Goal: Task Accomplishment & Management: Use online tool/utility

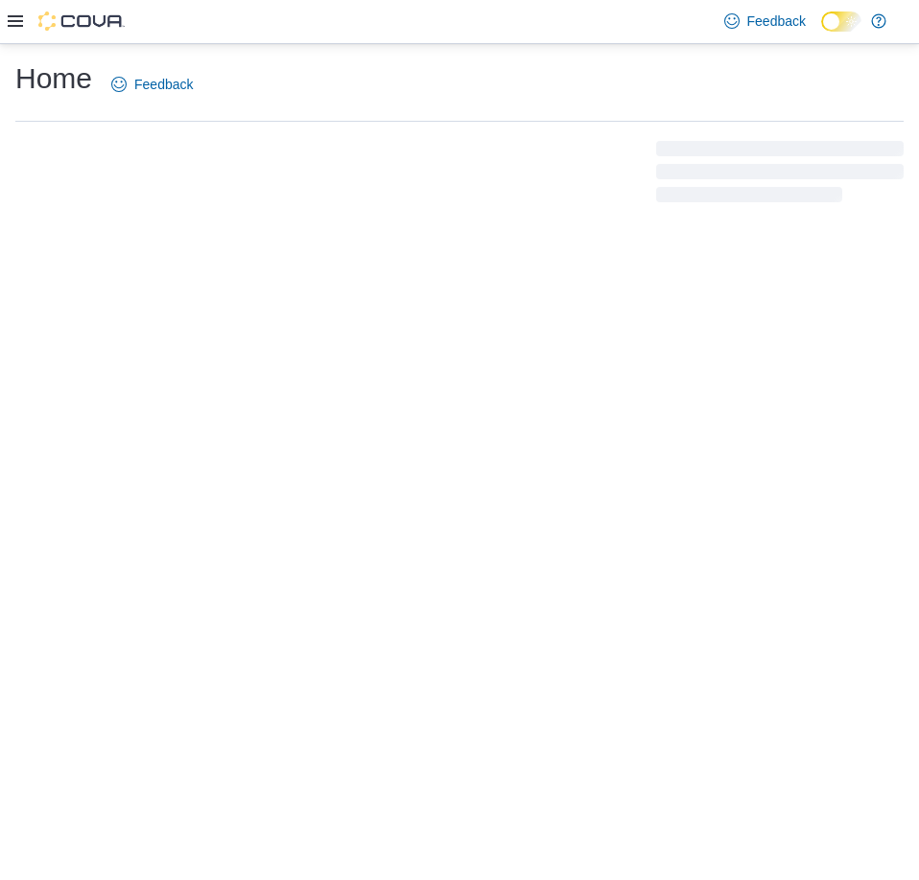
click at [16, 19] on icon at bounding box center [15, 20] width 15 height 15
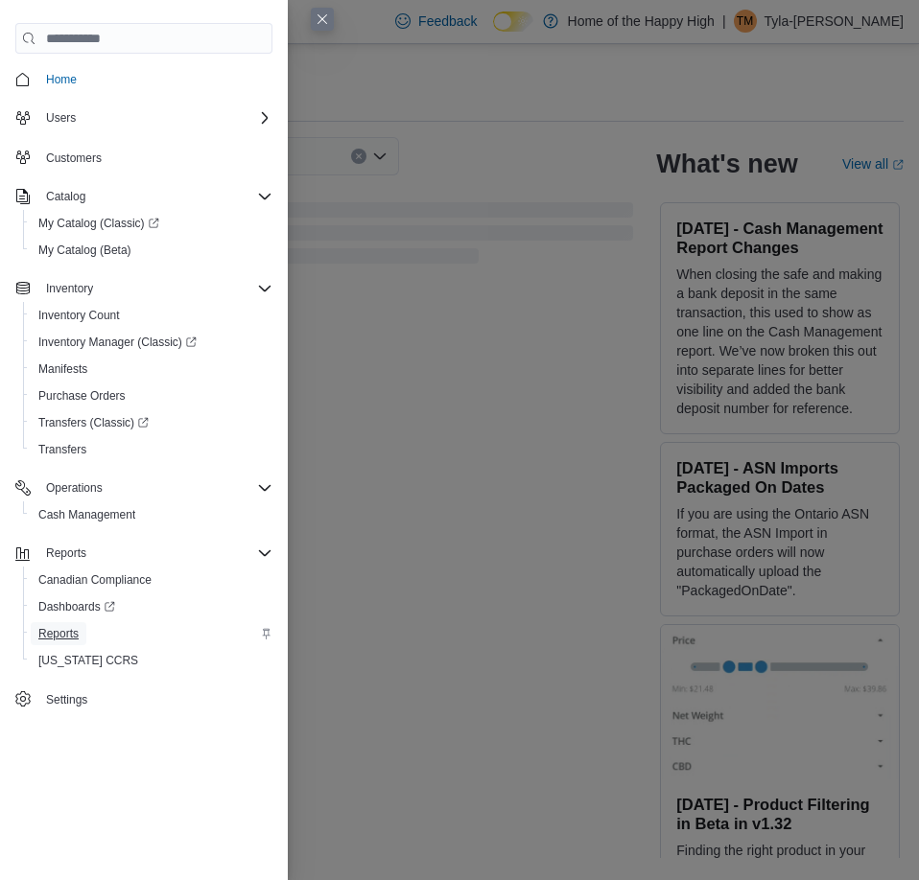
click at [78, 629] on span "Reports" at bounding box center [58, 633] width 40 height 15
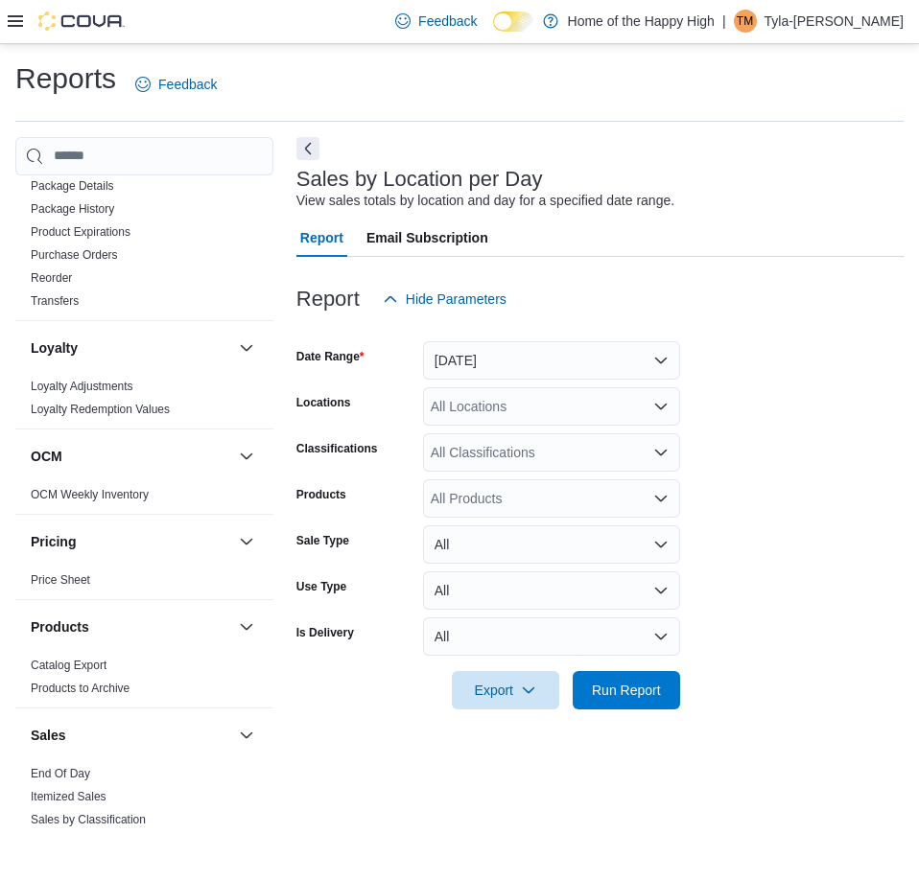
scroll to position [767, 0]
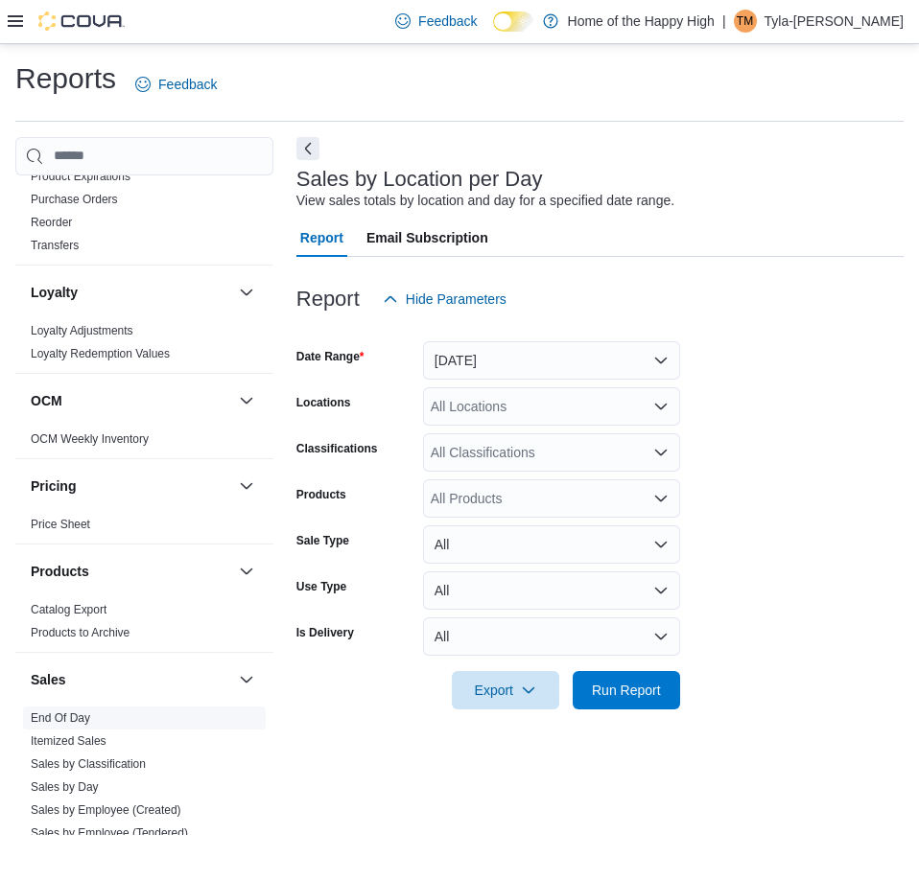
click at [77, 728] on span "End Of Day" at bounding box center [144, 718] width 243 height 23
click at [68, 713] on link "End Of Day" at bounding box center [60, 717] width 59 height 13
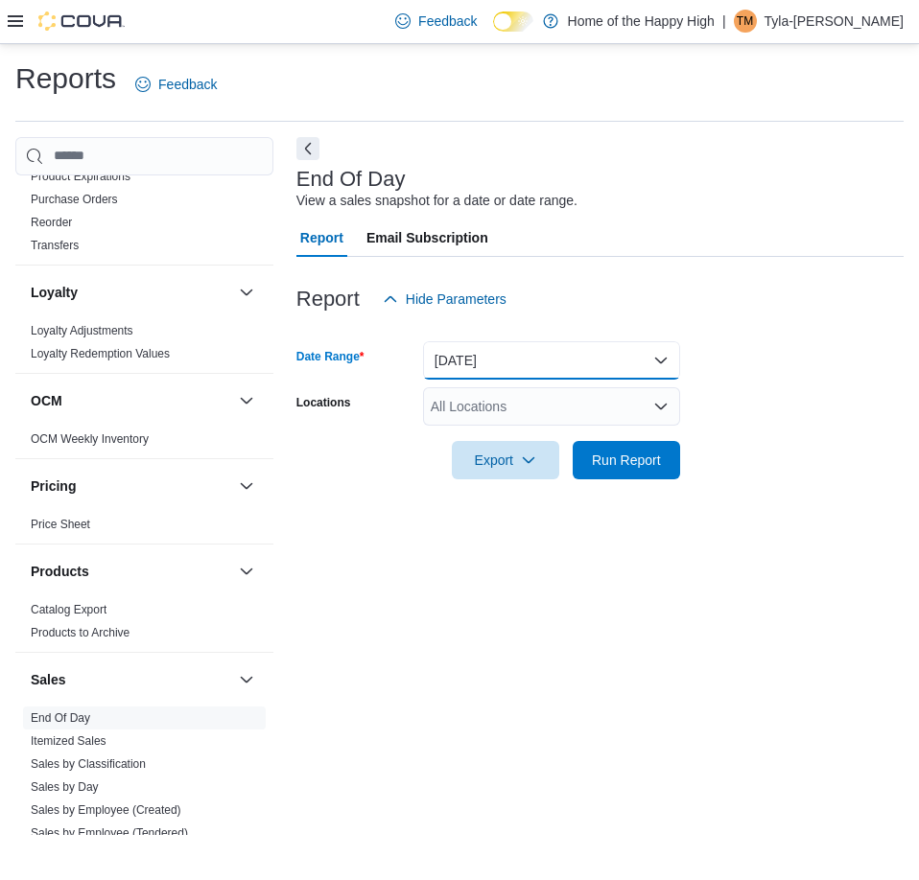
click at [502, 373] on button "[DATE]" at bounding box center [551, 360] width 257 height 38
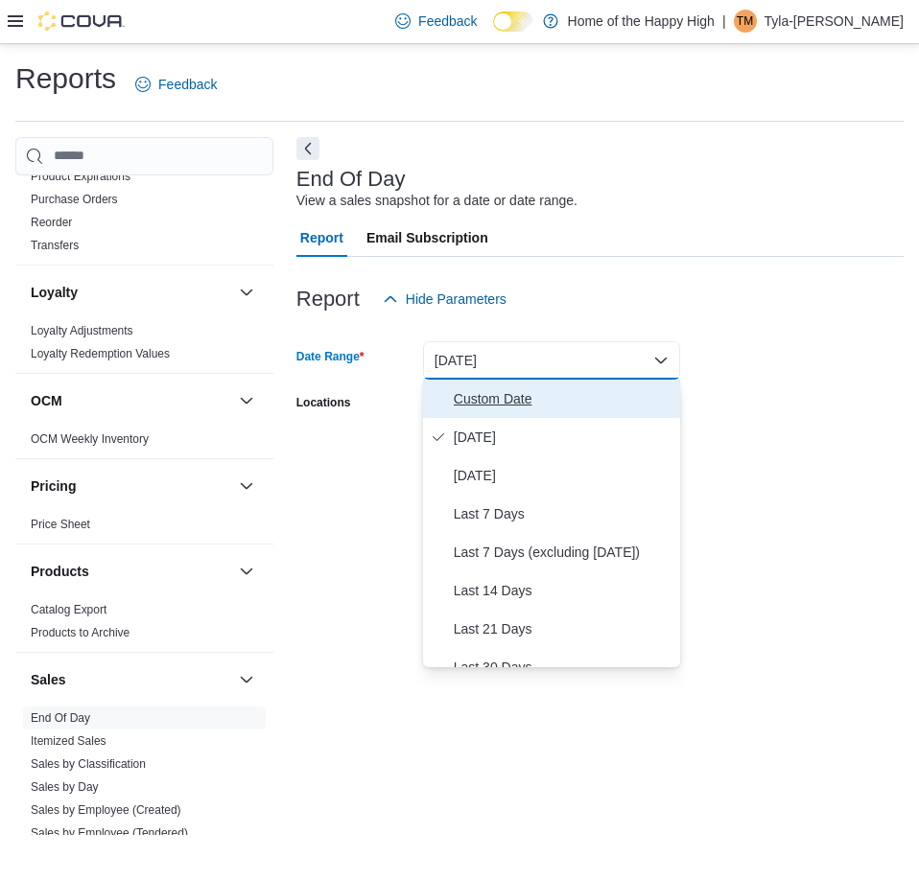
click at [500, 399] on span "Custom Date" at bounding box center [563, 398] width 219 height 23
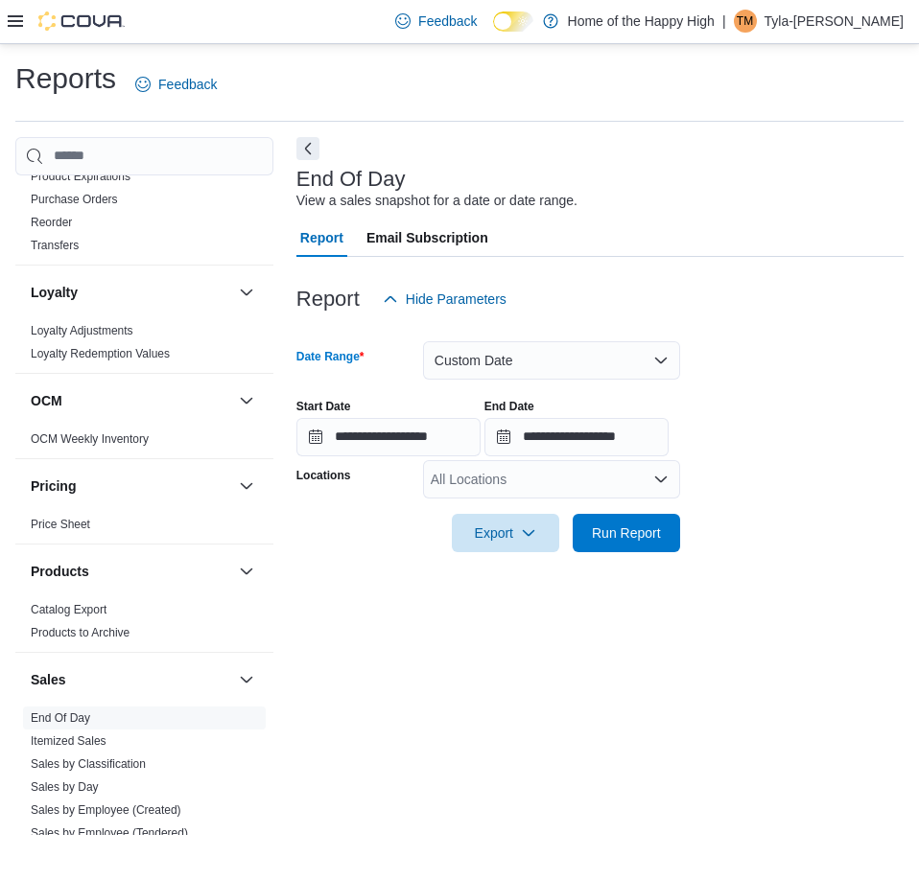
click at [468, 484] on div "All Locations" at bounding box center [551, 479] width 257 height 38
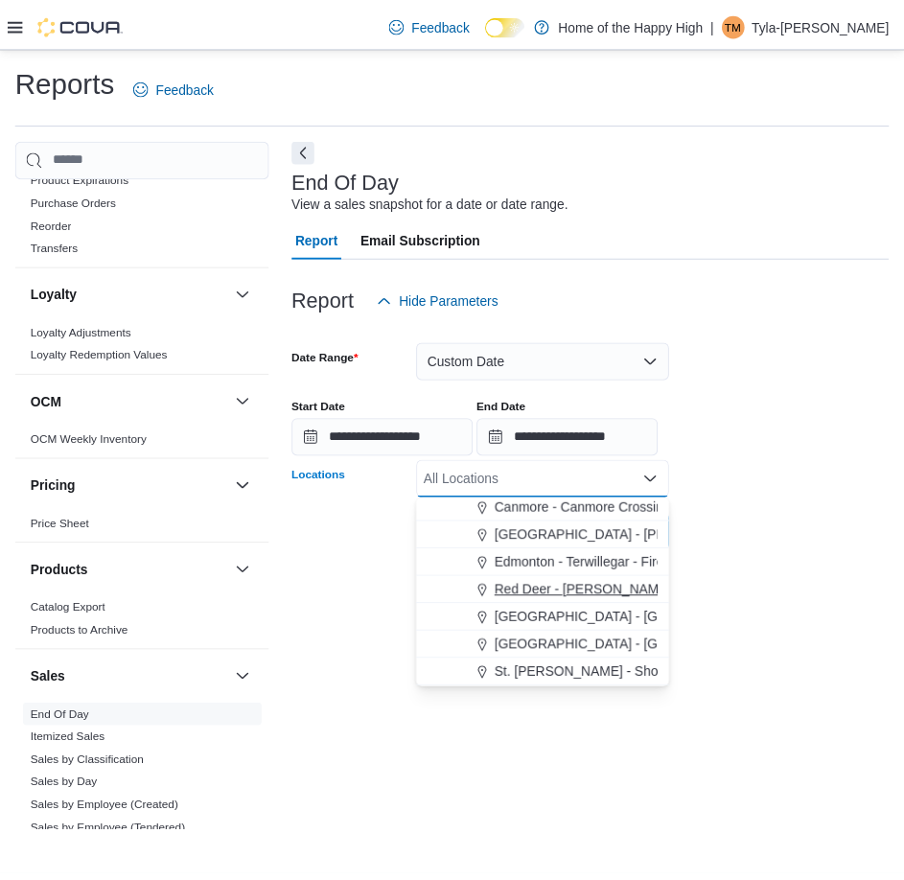
scroll to position [288, 0]
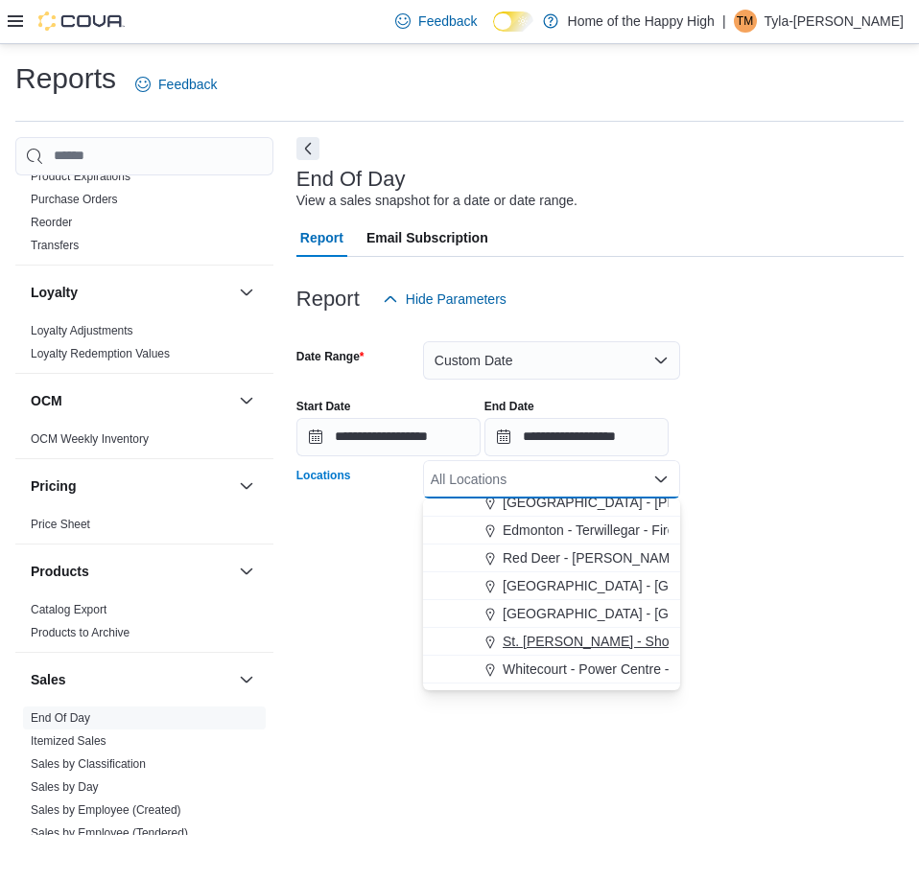
click at [575, 648] on span "St. [PERSON_NAME] - Shoppes @ [PERSON_NAME] - Fire & Flower" at bounding box center [711, 641] width 419 height 19
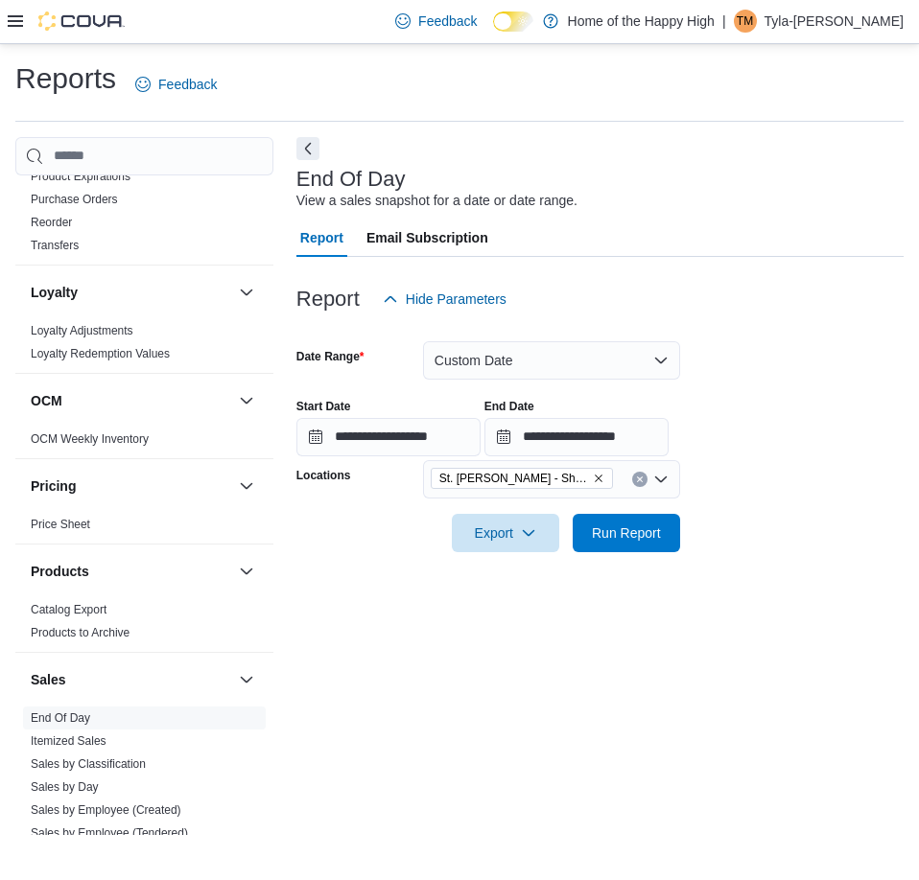
click at [668, 411] on div "End Date" at bounding box center [576, 406] width 184 height 15
click at [628, 518] on span "Run Report" at bounding box center [626, 532] width 84 height 38
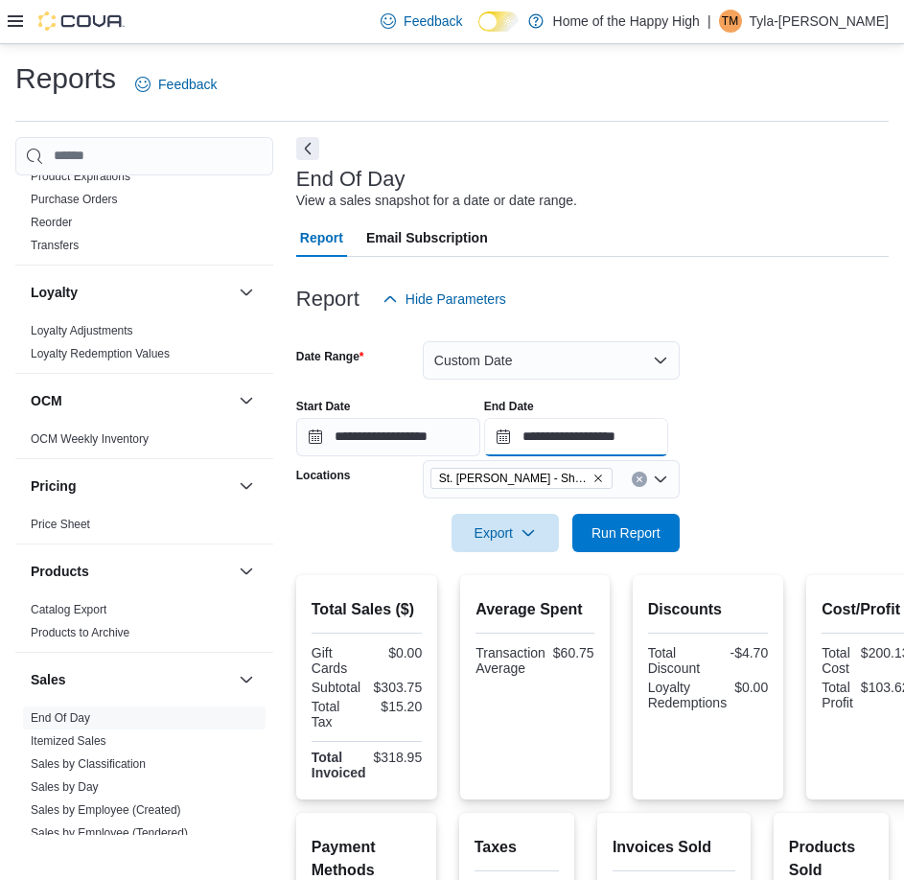
click at [668, 433] on input "**********" at bounding box center [576, 437] width 184 height 38
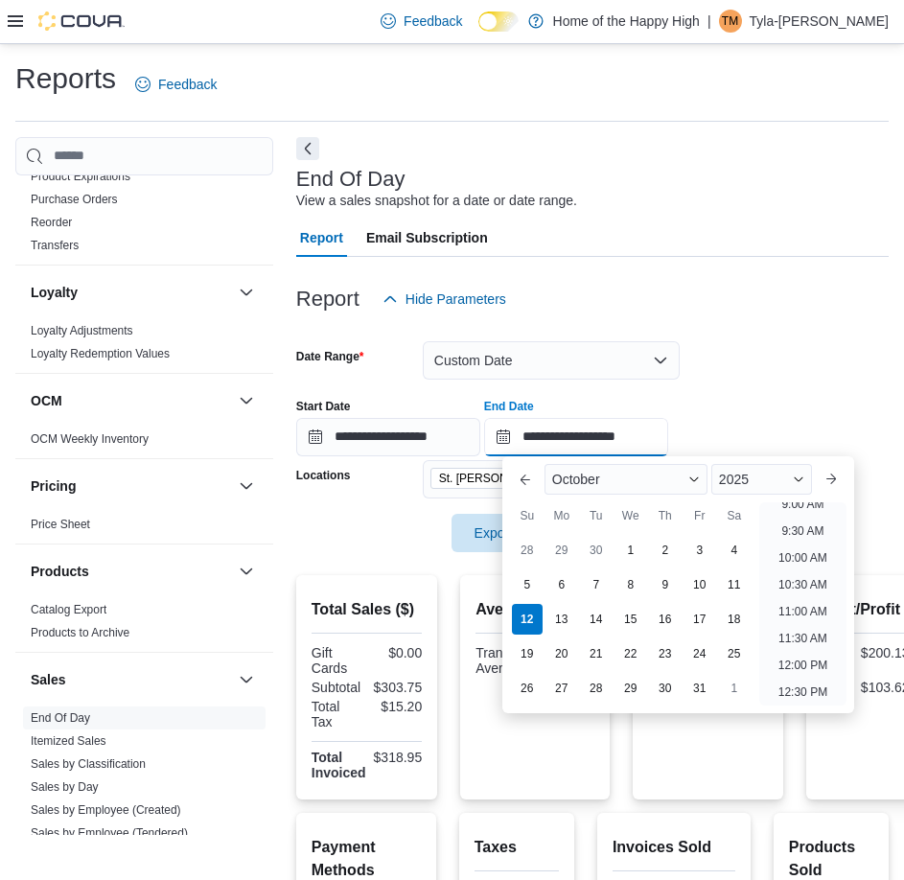
scroll to position [514, 0]
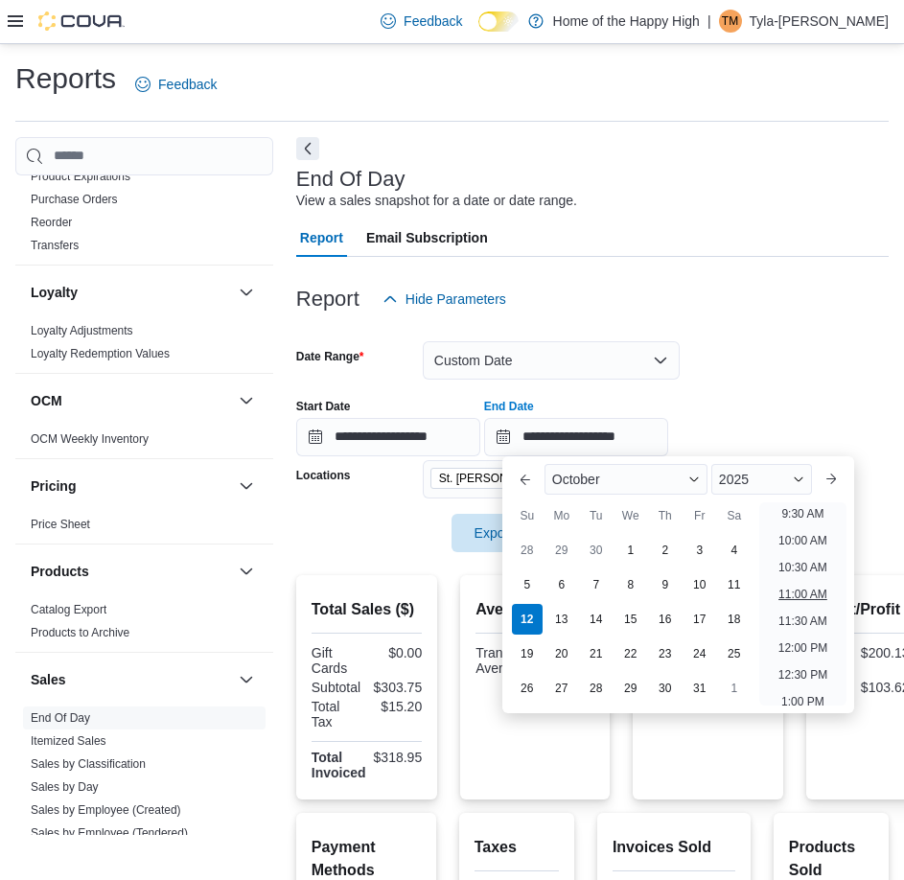
click at [808, 603] on li "11:00 AM" at bounding box center [803, 594] width 64 height 23
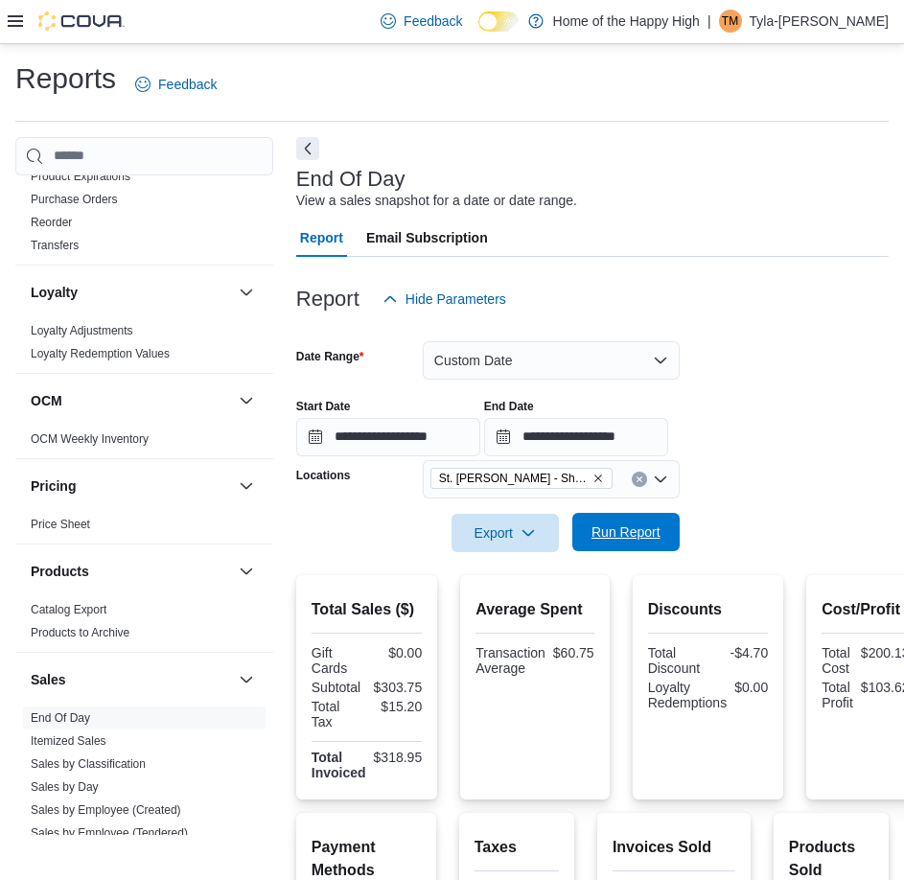
click at [670, 538] on button "Run Report" at bounding box center [625, 532] width 107 height 38
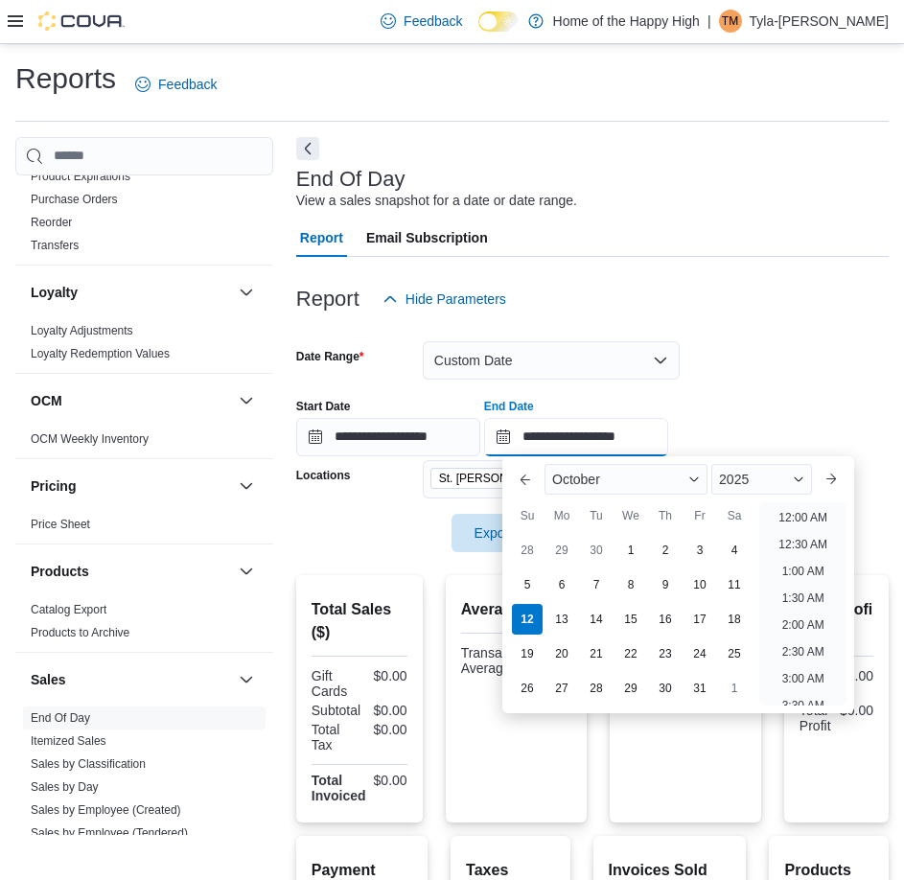
click at [668, 423] on input "**********" at bounding box center [576, 437] width 184 height 38
click at [816, 502] on li "12:00 PM" at bounding box center [803, 511] width 64 height 23
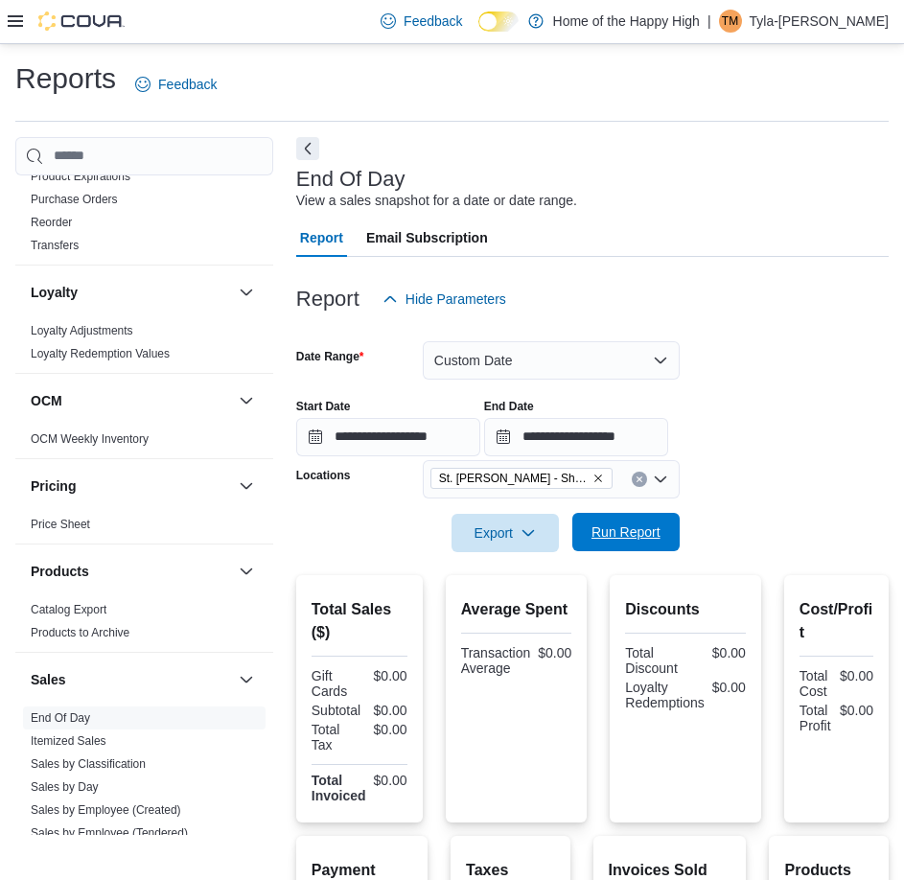
click at [661, 526] on span "Run Report" at bounding box center [626, 532] width 84 height 38
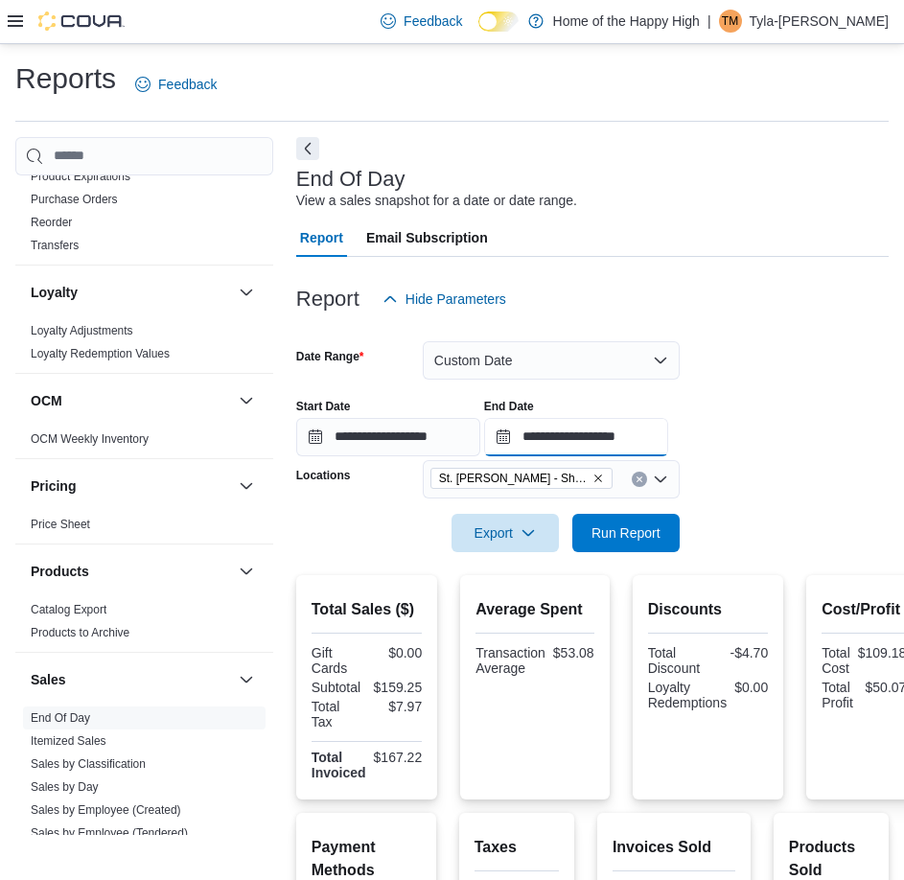
click at [650, 438] on input "**********" at bounding box center [576, 437] width 184 height 38
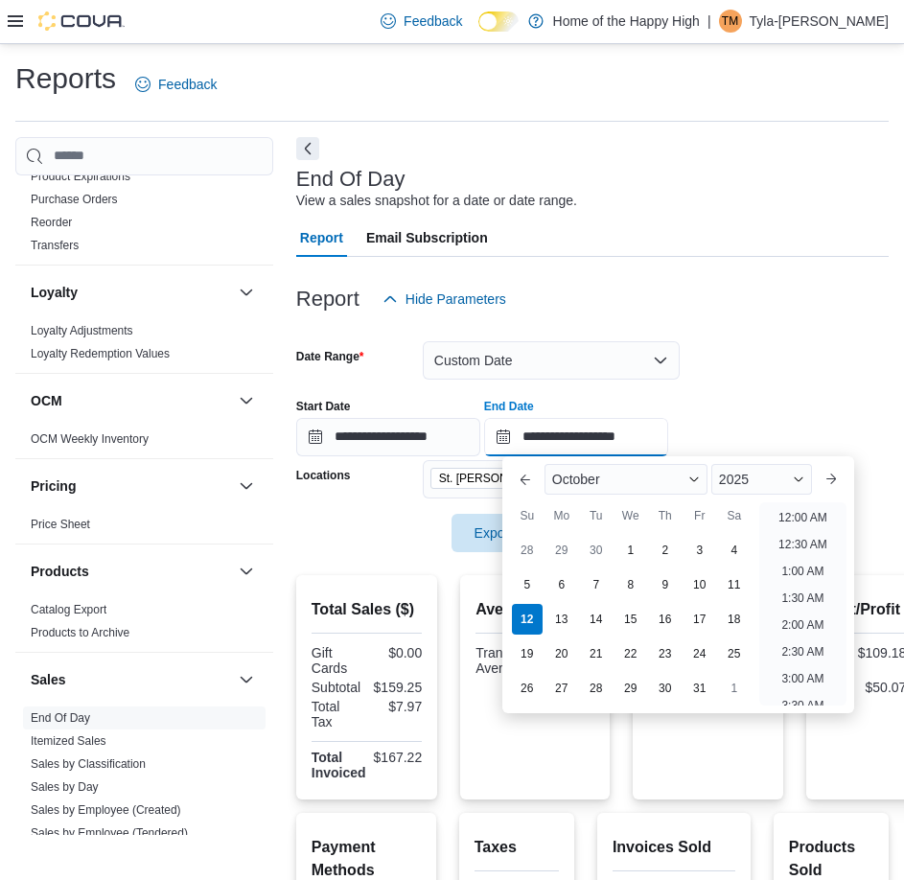
scroll to position [704, 0]
click at [818, 518] on li "1:00 PM" at bounding box center [803, 511] width 58 height 23
type input "**********"
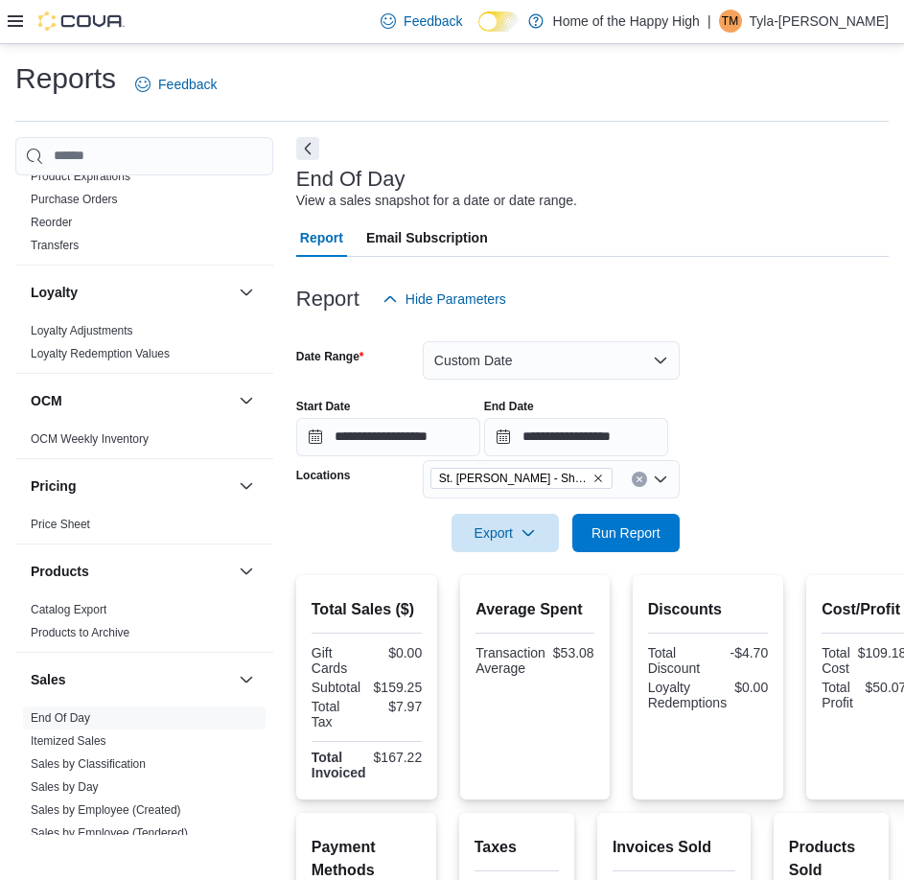
click at [684, 532] on form "**********" at bounding box center [592, 435] width 593 height 234
click at [669, 532] on button "Run Report" at bounding box center [625, 532] width 107 height 38
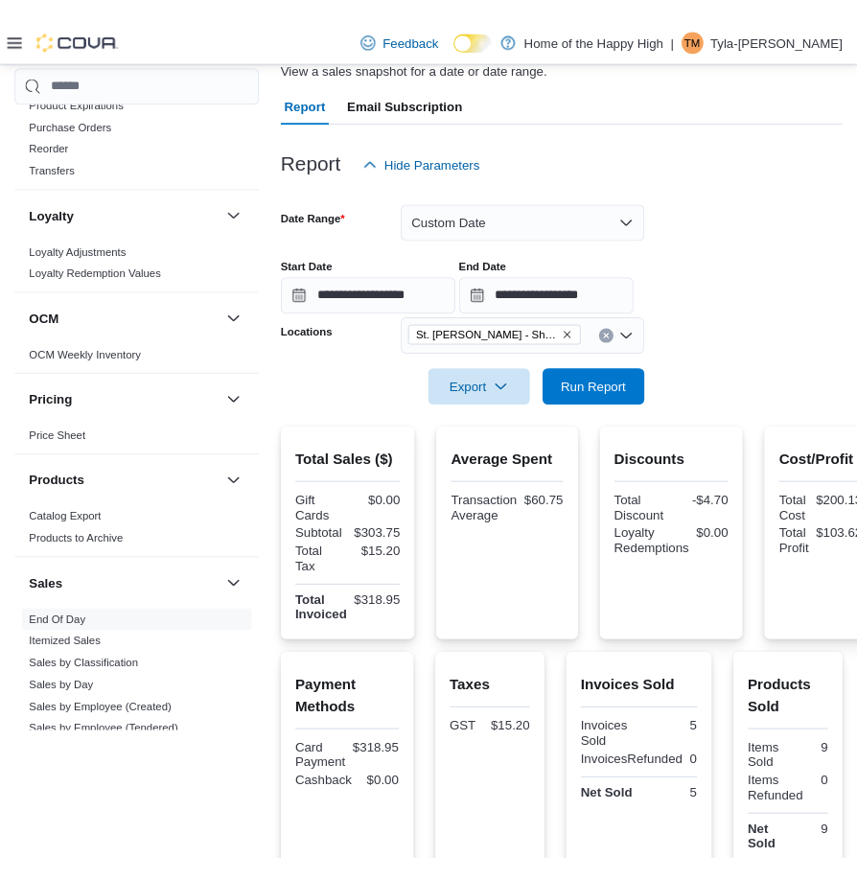
scroll to position [192, 0]
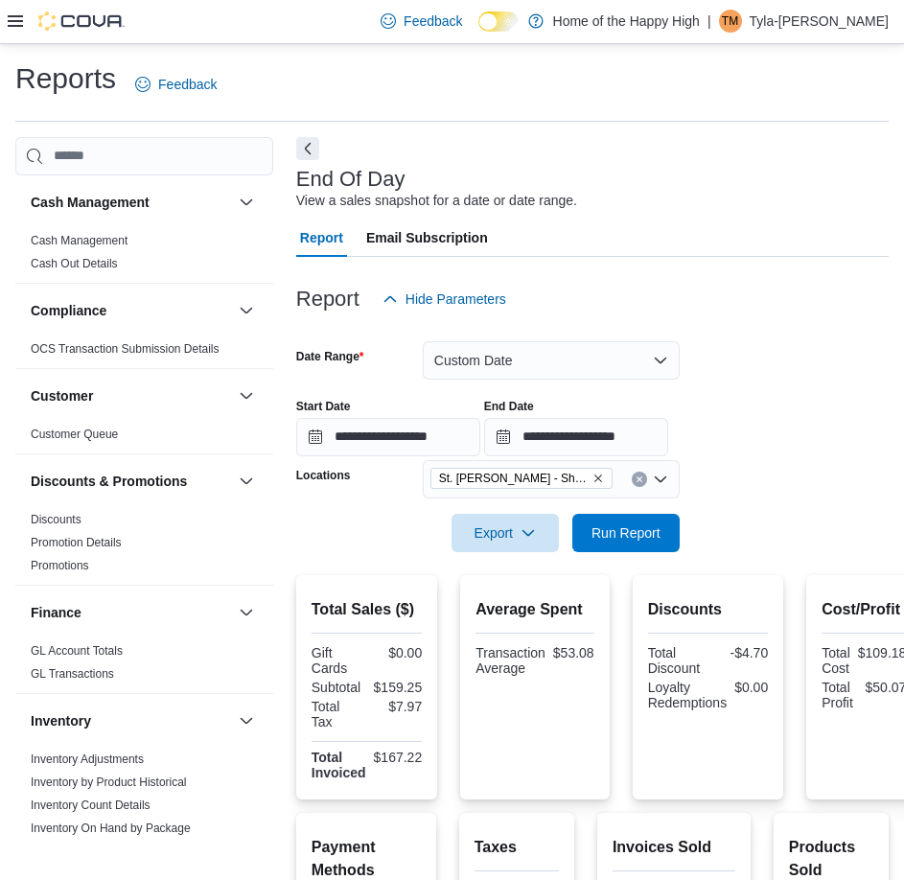
click at [505, 339] on div at bounding box center [592, 329] width 593 height 23
click at [502, 348] on button "Custom Date" at bounding box center [551, 360] width 257 height 38
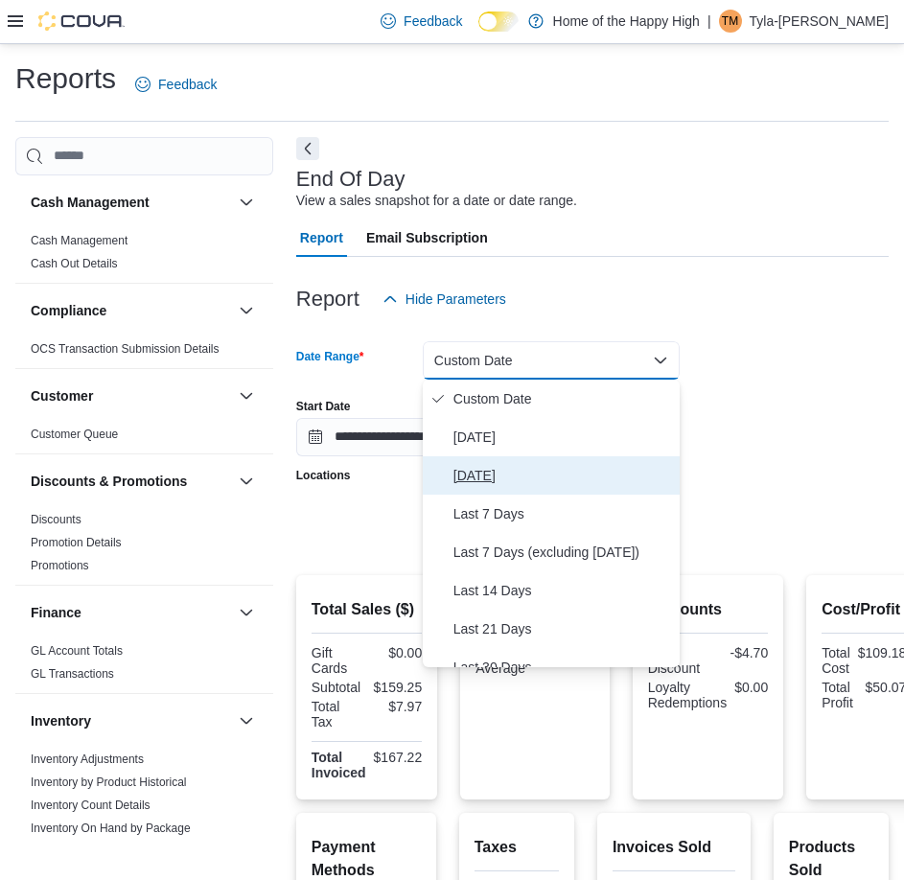
click at [524, 461] on button "[DATE]" at bounding box center [551, 475] width 257 height 38
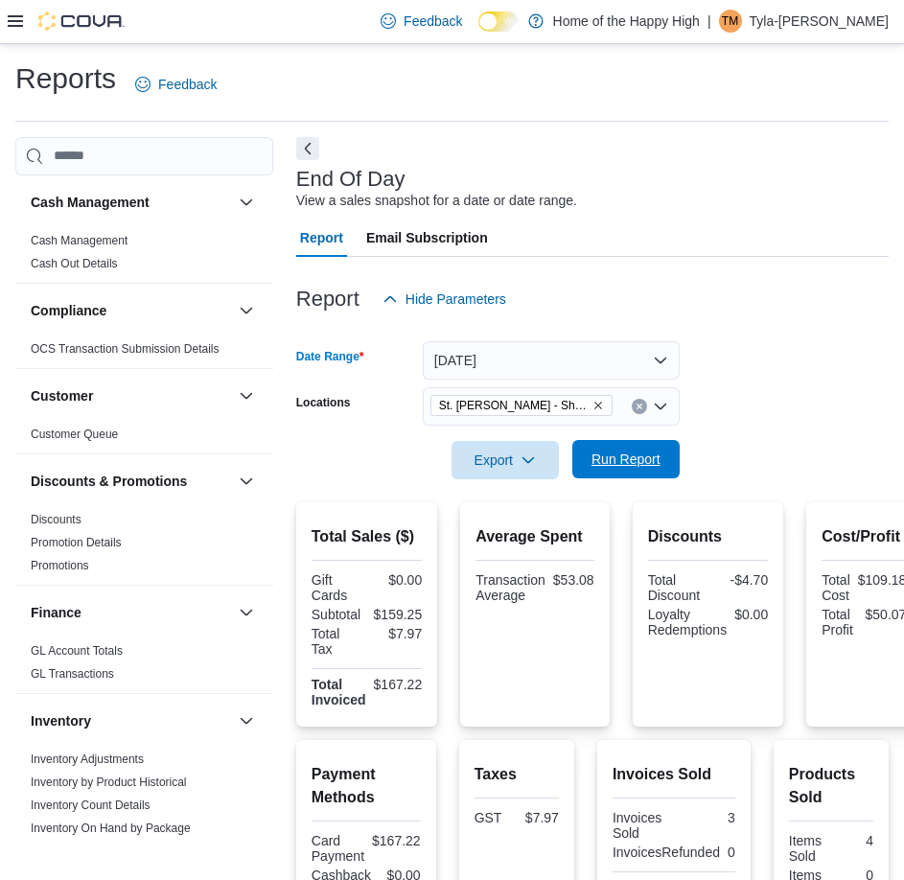
click at [631, 461] on span "Run Report" at bounding box center [626, 459] width 69 height 19
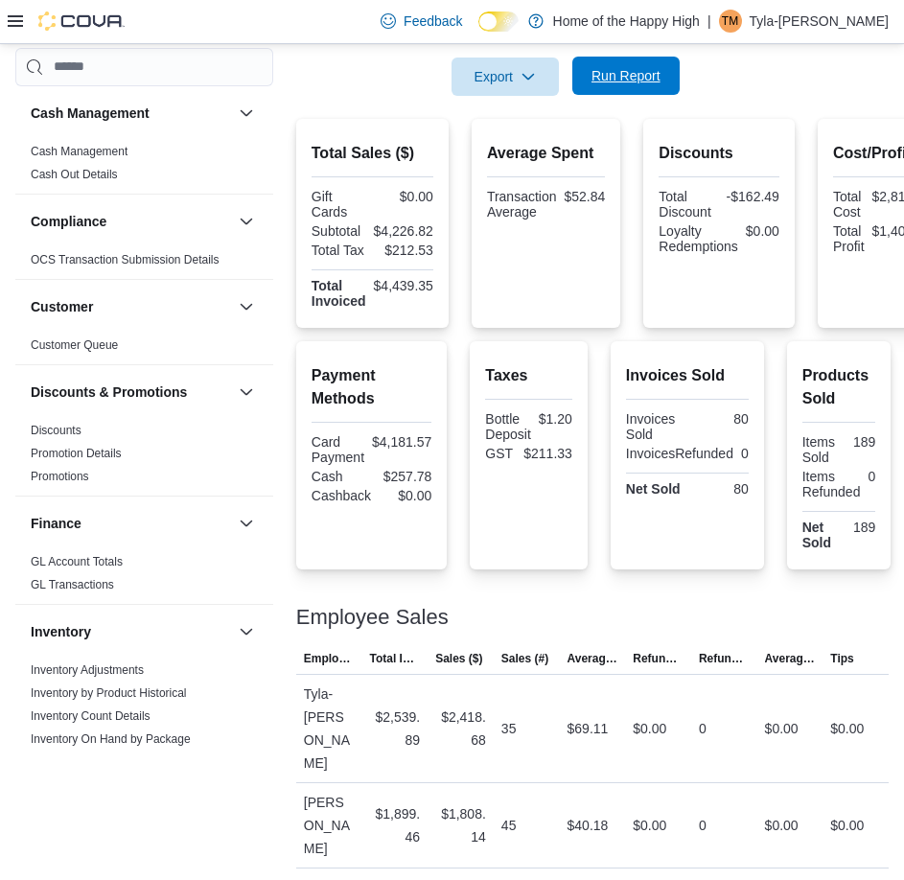
scroll to position [364, 0]
